Goal: Information Seeking & Learning: Learn about a topic

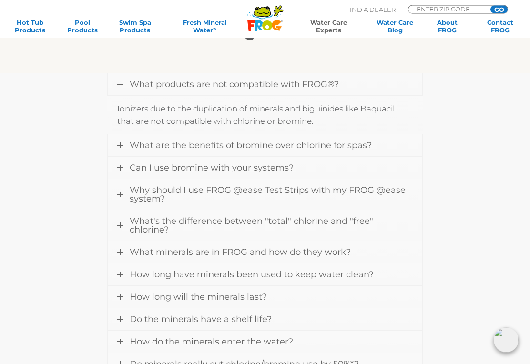
scroll to position [256, 0]
click at [123, 170] on link "Can I use bromine with your systems?" at bounding box center [265, 168] width 314 height 22
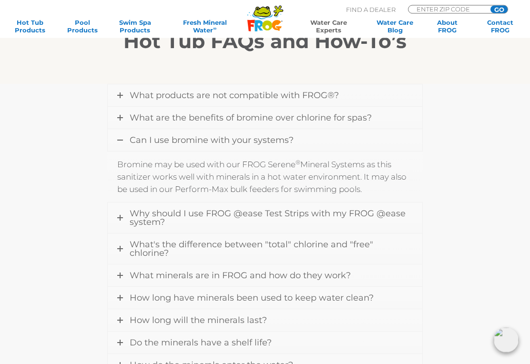
scroll to position [244, 0]
click at [129, 250] on link "What's the difference between "total" chlorine and "free" chlorine?" at bounding box center [265, 249] width 314 height 30
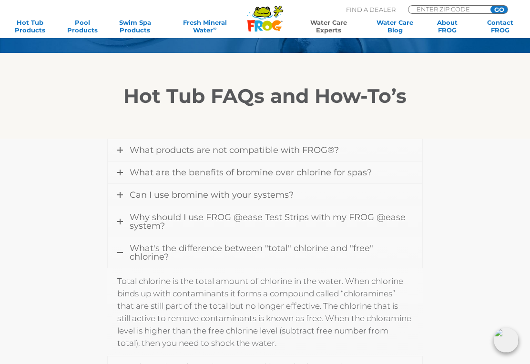
scroll to position [190, 0]
click at [123, 154] on link "What products are not compatible with FROG®?" at bounding box center [265, 151] width 314 height 22
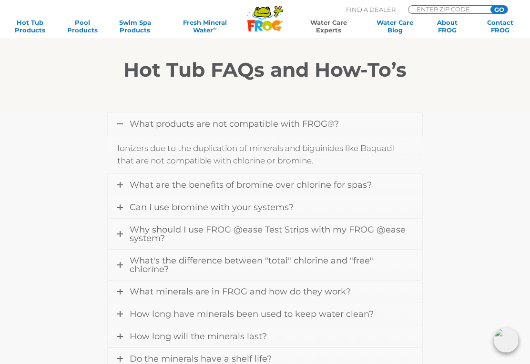
scroll to position [222, 0]
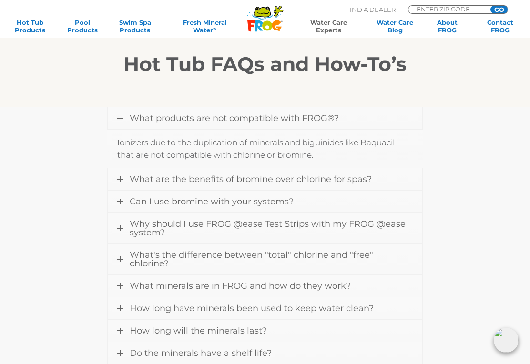
click at [120, 186] on link "What are the benefits of bromine over chlorine for spas?" at bounding box center [265, 179] width 314 height 22
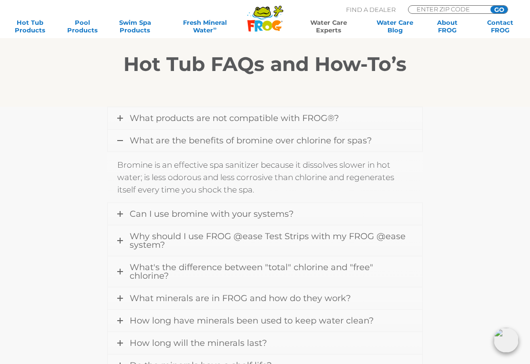
click at [122, 214] on icon at bounding box center [120, 214] width 6 height 6
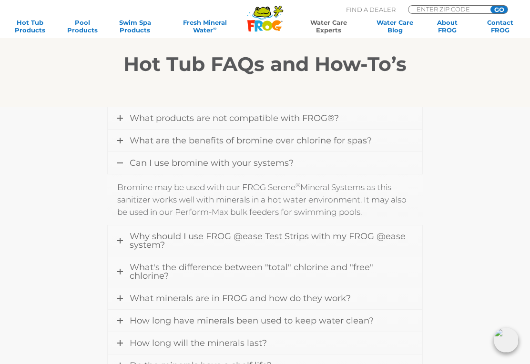
click at [123, 240] on link "Why should I use FROG @ease Test Strips with my FROG @ease system?" at bounding box center [265, 240] width 314 height 30
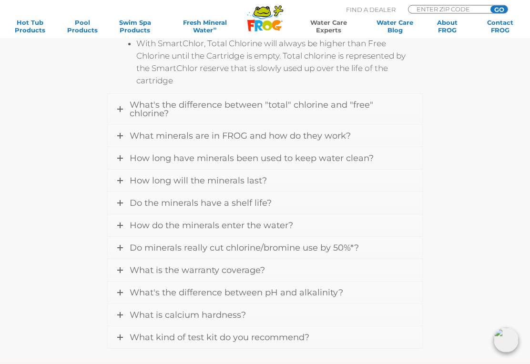
scroll to position [687, 0]
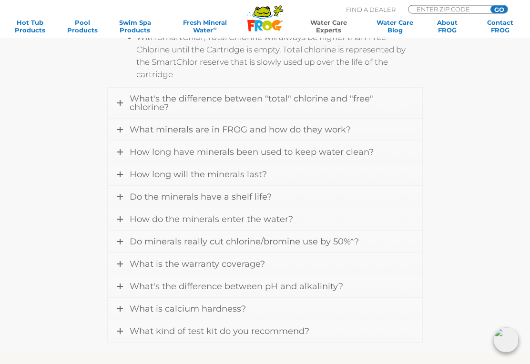
click at [129, 124] on link "What minerals are in FROG and how do they work?" at bounding box center [265, 130] width 314 height 22
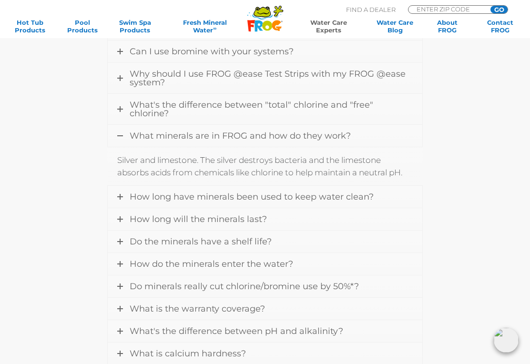
scroll to position [334, 0]
click at [123, 200] on link "How long have minerals been used to keep water clean?" at bounding box center [265, 196] width 314 height 22
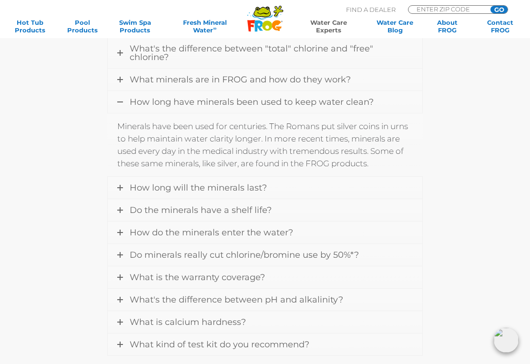
scroll to position [404, 0]
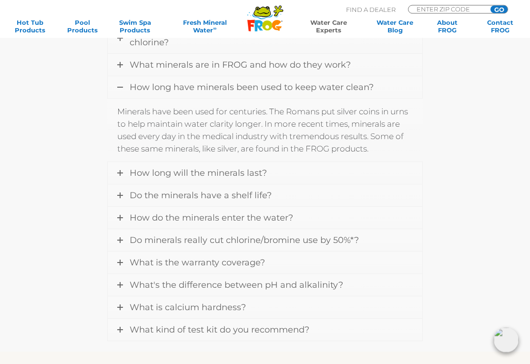
click at [118, 201] on link "Do the minerals have a shelf life?" at bounding box center [265, 196] width 314 height 22
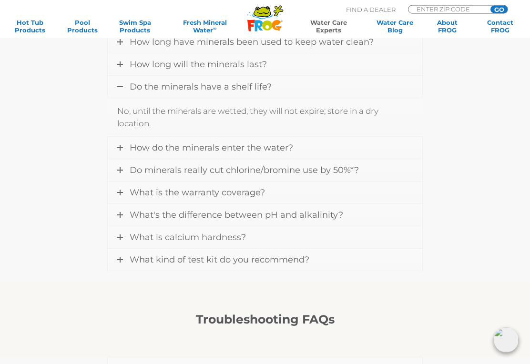
scroll to position [450, 0]
click at [125, 145] on link "How do the minerals enter the water?" at bounding box center [265, 147] width 314 height 22
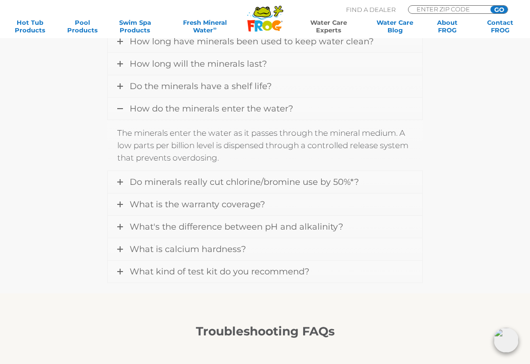
click at [124, 188] on link "Do minerals really cut chlorine/bromine use by 50%*?" at bounding box center [265, 182] width 314 height 22
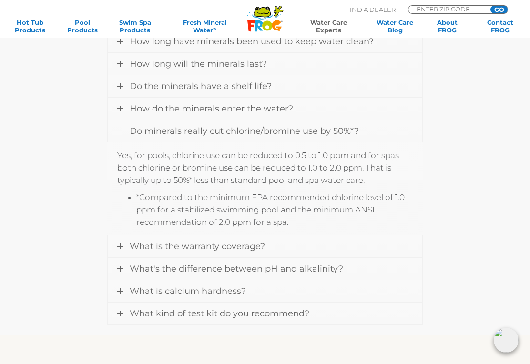
click at [126, 247] on link "What is the warranty coverage?" at bounding box center [265, 246] width 314 height 22
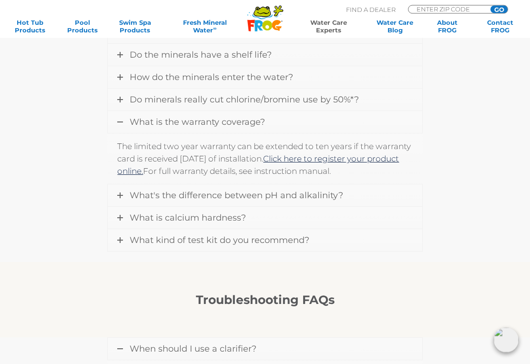
scroll to position [482, 0]
click at [120, 206] on link "What's the difference between pH and alkalinity?" at bounding box center [265, 195] width 314 height 22
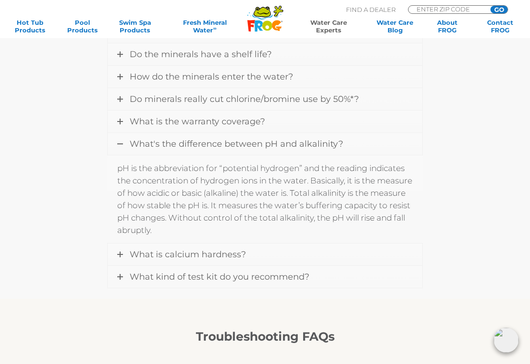
click at [121, 282] on link "What kind of test kit do you recommend?" at bounding box center [265, 277] width 314 height 22
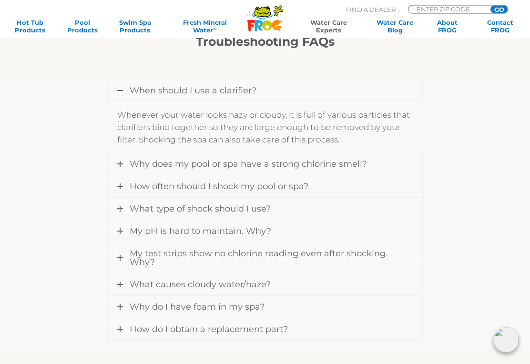
scroll to position [752, 0]
click at [122, 189] on link "How often should I shock my pool or spa?" at bounding box center [265, 186] width 314 height 22
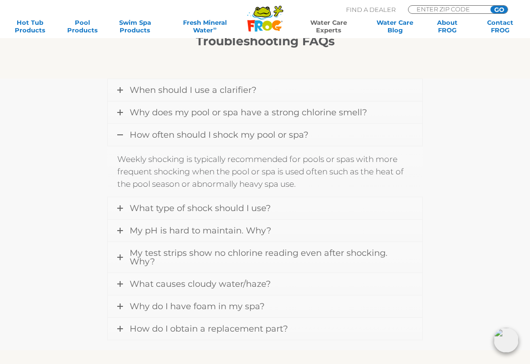
click at [124, 208] on link "What type of shock should I use?" at bounding box center [265, 208] width 314 height 22
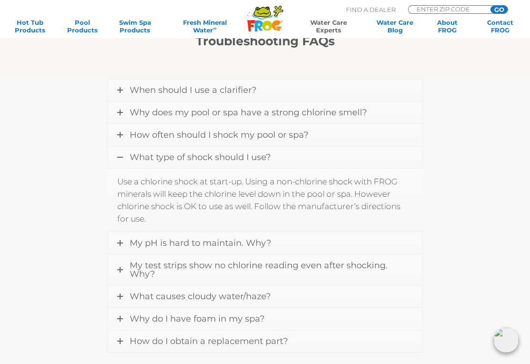
click at [127, 253] on link "My pH is hard to maintain. Why?" at bounding box center [265, 243] width 314 height 22
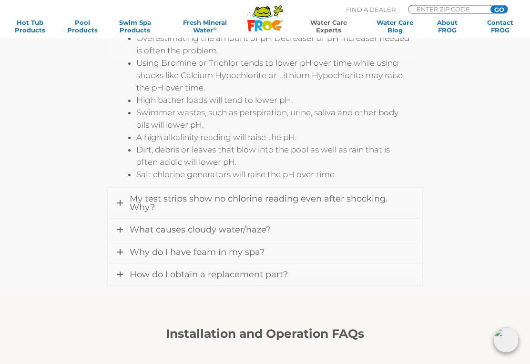
scroll to position [973, 0]
click at [120, 204] on icon at bounding box center [120, 203] width 6 height 6
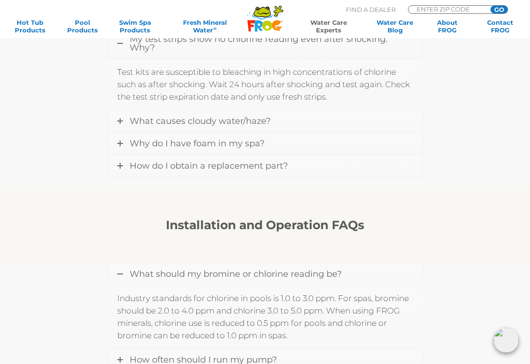
scroll to position [912, 0]
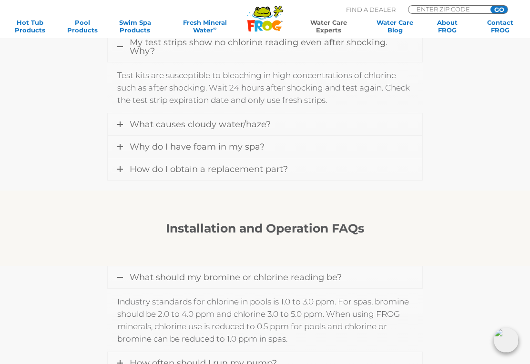
click at [124, 130] on link "What causes cloudy water/haze?" at bounding box center [265, 124] width 314 height 22
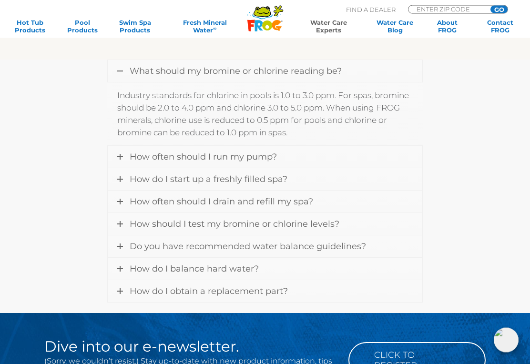
scroll to position [1131, 0]
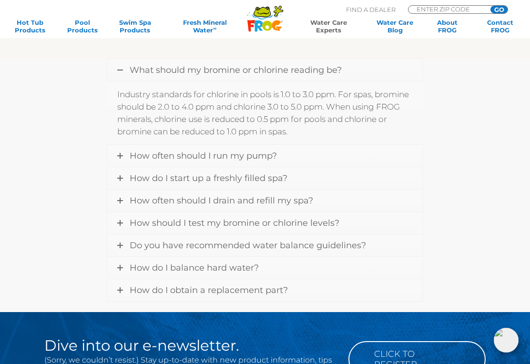
click at [120, 157] on icon at bounding box center [120, 156] width 6 height 6
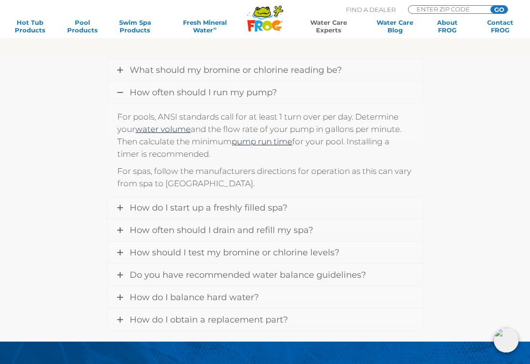
click at [123, 234] on link "How often should I drain and refill my spa?" at bounding box center [265, 230] width 314 height 22
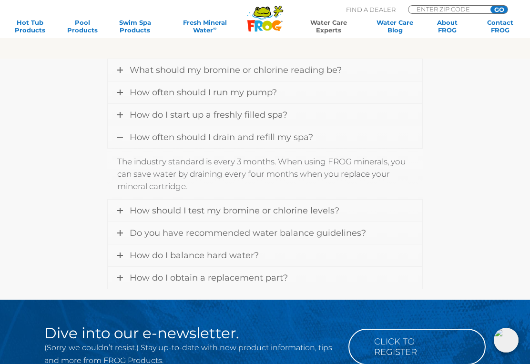
click at [119, 213] on icon at bounding box center [120, 211] width 6 height 6
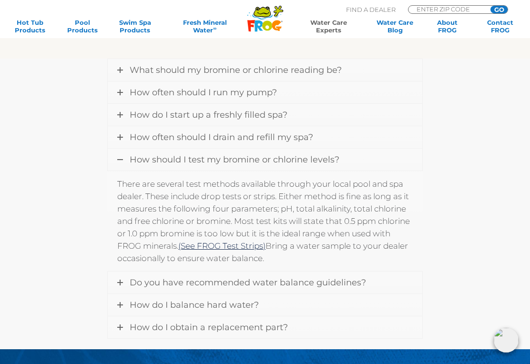
click at [121, 283] on icon at bounding box center [120, 283] width 6 height 6
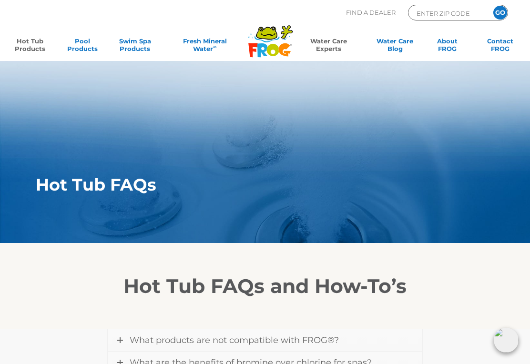
click at [31, 45] on link "Hot Tub Products" at bounding box center [30, 46] width 41 height 19
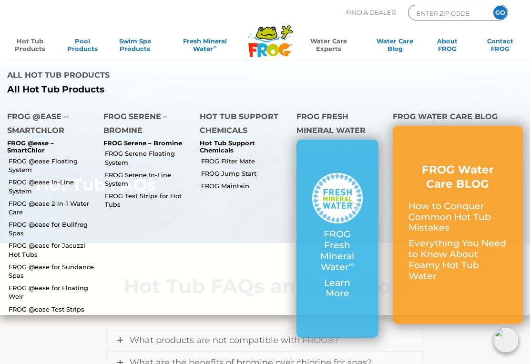
click at [126, 149] on link "FROG Serene Floating System" at bounding box center [149, 157] width 88 height 17
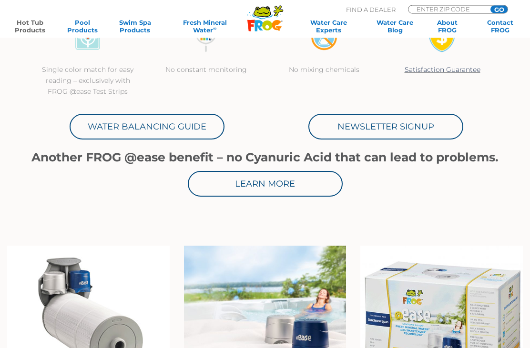
scroll to position [407, 0]
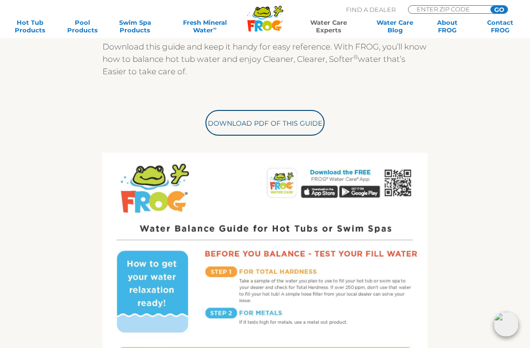
scroll to position [265, 0]
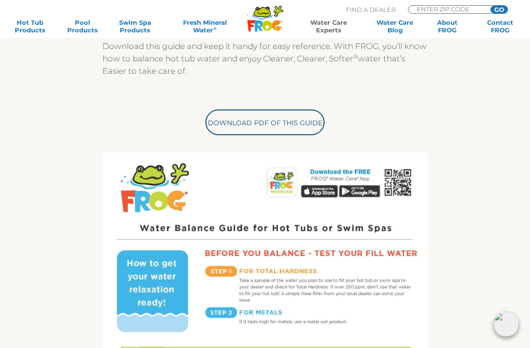
click at [305, 119] on link "Download PDF of this Guide" at bounding box center [264, 123] width 119 height 26
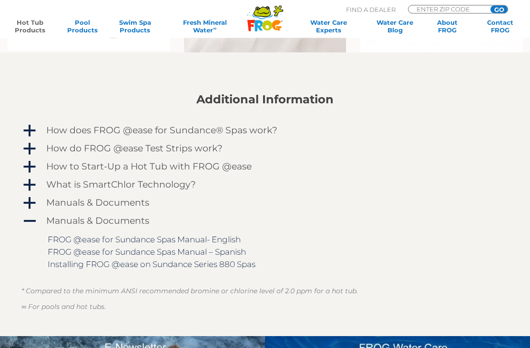
scroll to position [743, 0]
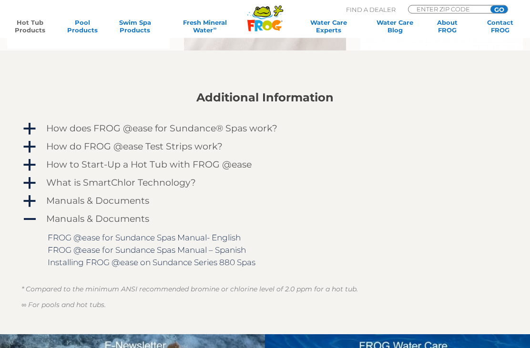
click at [27, 129] on span "a" at bounding box center [29, 129] width 14 height 14
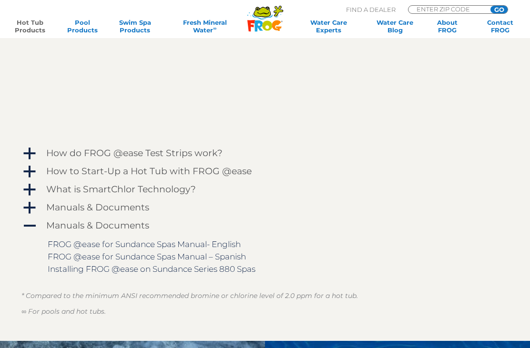
scroll to position [992, 0]
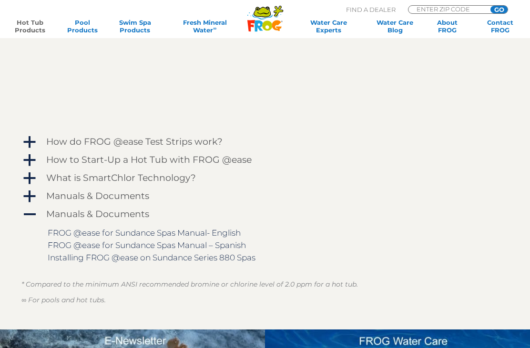
click at [30, 180] on span "a" at bounding box center [29, 178] width 14 height 14
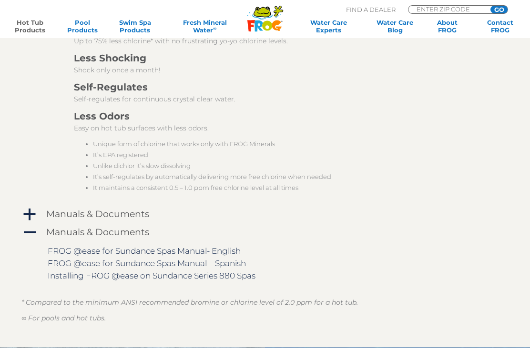
scroll to position [1332, 0]
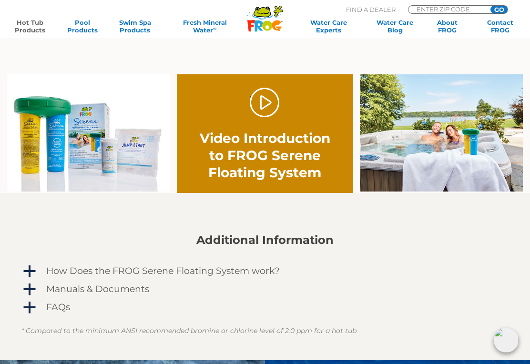
scroll to position [530, 0]
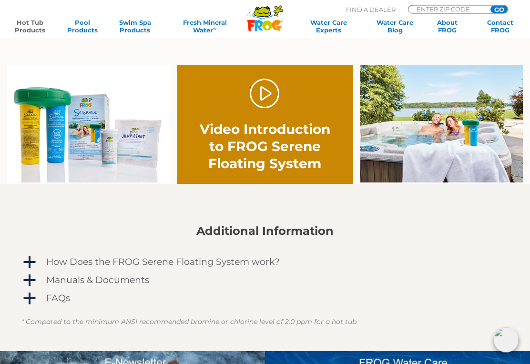
click at [33, 262] on span "a" at bounding box center [29, 263] width 14 height 14
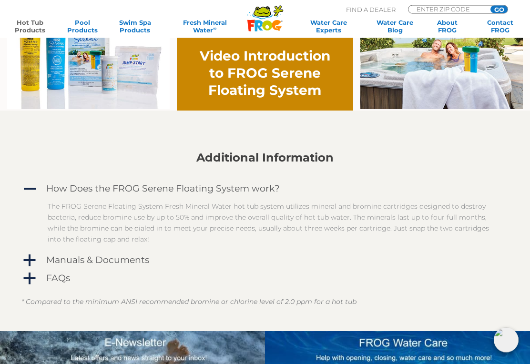
scroll to position [603, 0]
click at [26, 257] on span "a" at bounding box center [29, 260] width 14 height 14
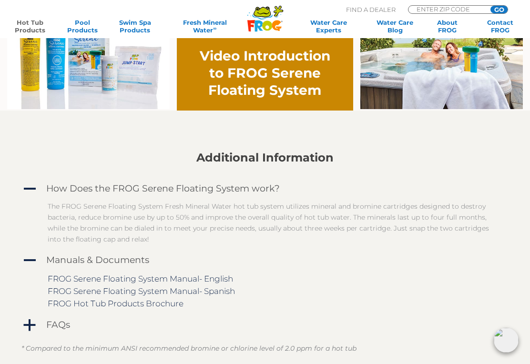
click at [34, 332] on span "a" at bounding box center [29, 325] width 14 height 14
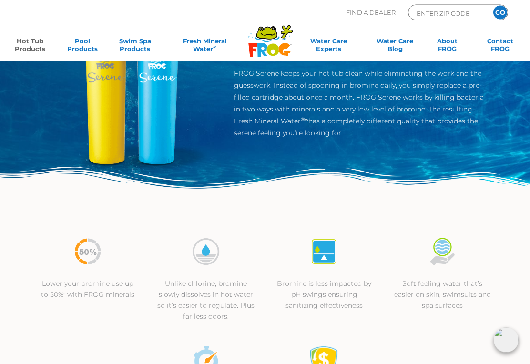
scroll to position [0, 0]
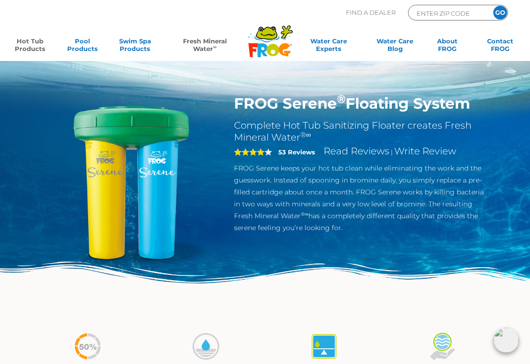
click at [204, 48] on link "Fresh Mineral Water ∞" at bounding box center [204, 46] width 75 height 19
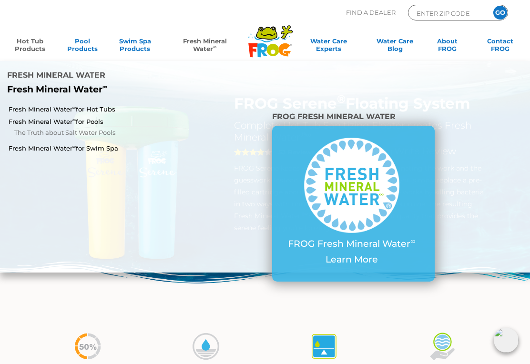
click at [112, 105] on link "Fresh Mineral Water ∞ for Hot Tubs" at bounding box center [93, 109] width 168 height 9
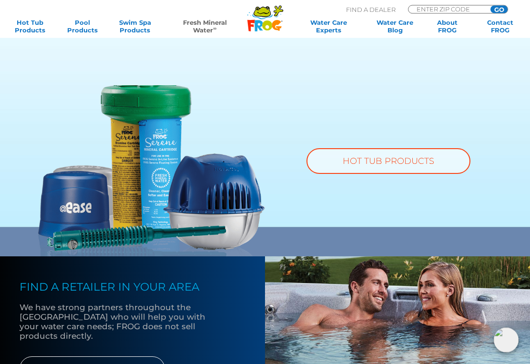
scroll to position [595, 0]
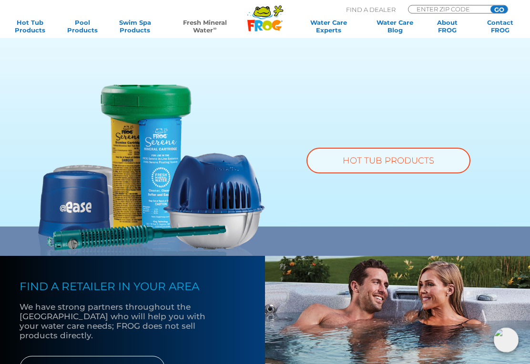
click at [441, 160] on link "HOT TUB PRODUCTS" at bounding box center [388, 161] width 164 height 26
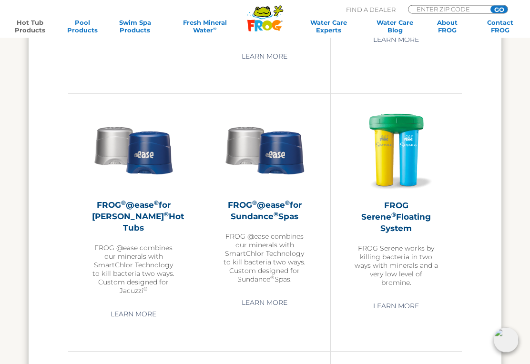
scroll to position [1357, 0]
click at [273, 217] on sup "®" at bounding box center [275, 213] width 5 height 7
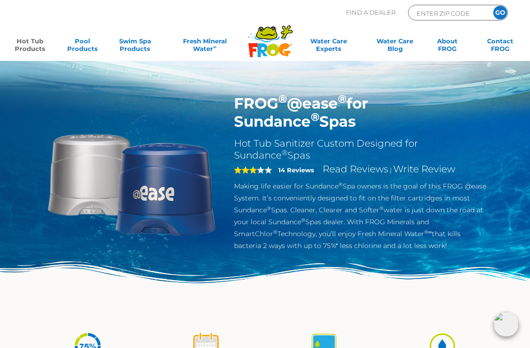
click at [36, 50] on link "Hot Tub Products" at bounding box center [30, 46] width 41 height 19
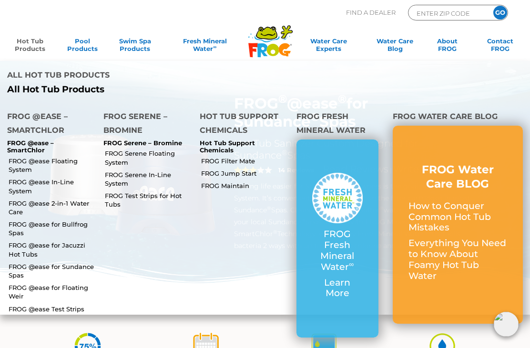
click at [123, 170] on link "FROG Serene In-Line System" at bounding box center [149, 178] width 88 height 17
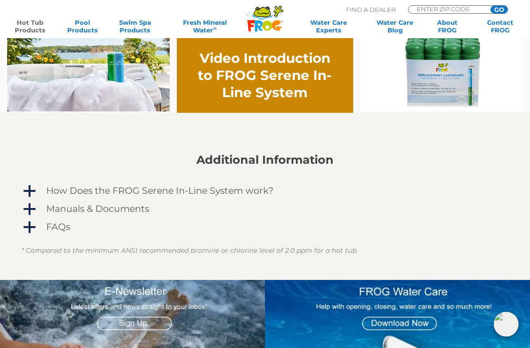
scroll to position [600, 0]
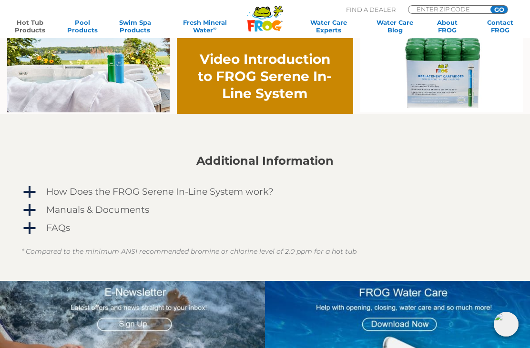
click at [31, 196] on span "a" at bounding box center [29, 192] width 14 height 14
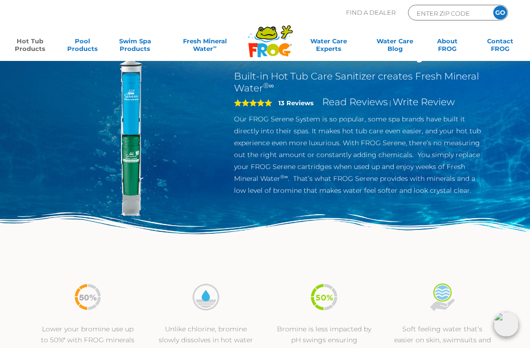
scroll to position [0, 0]
